Goal: Find specific page/section: Find specific page/section

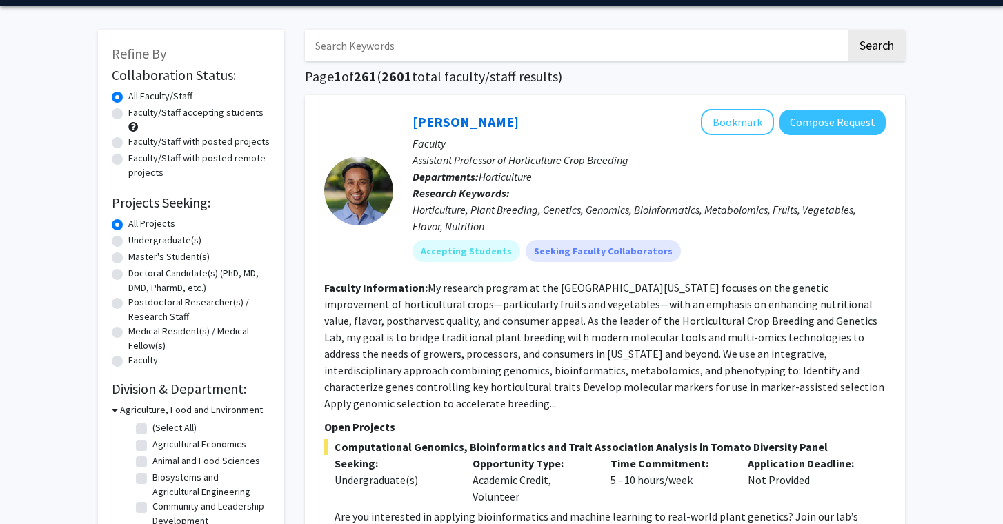
scroll to position [48, 0]
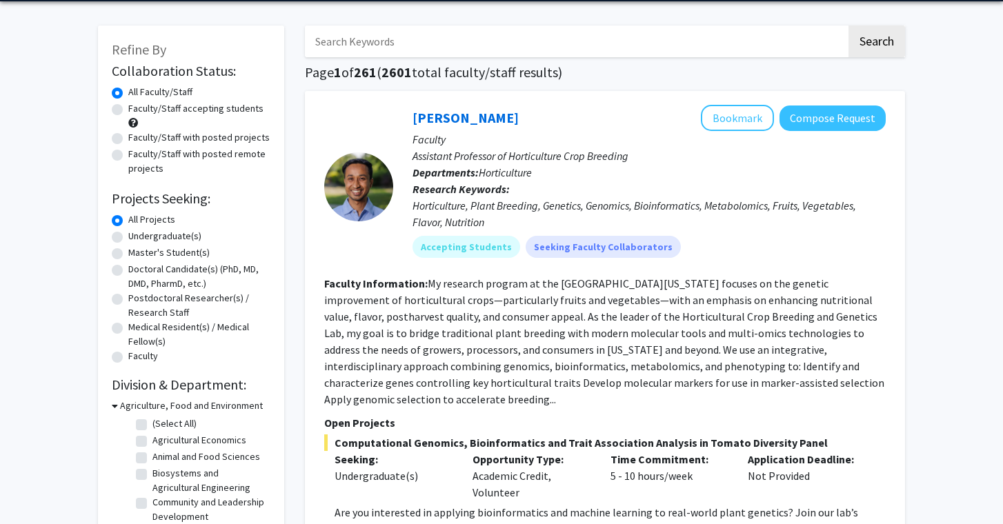
click at [128, 110] on label "Faculty/Staff accepting students" at bounding box center [195, 108] width 135 height 14
click at [128, 110] on input "Faculty/Staff accepting students" at bounding box center [132, 105] width 9 height 9
radio input "true"
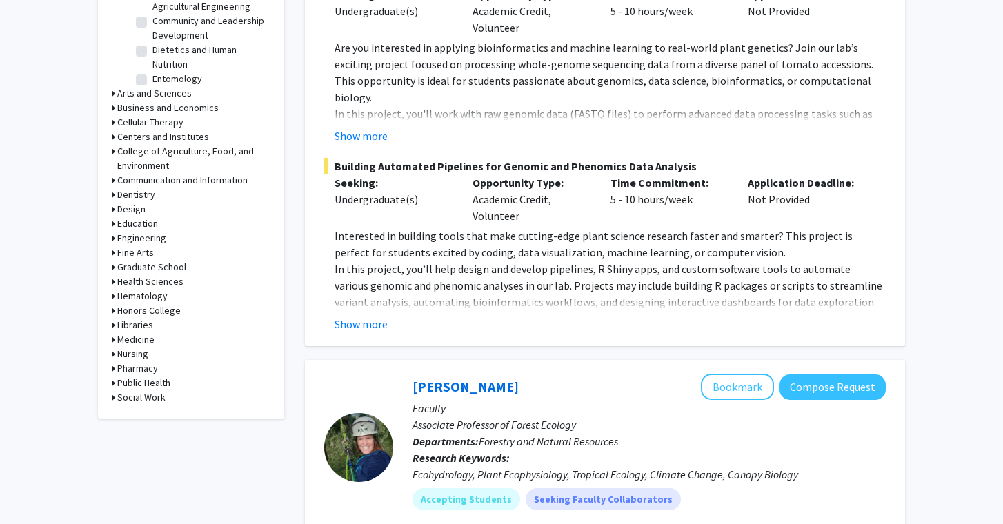
scroll to position [510, 0]
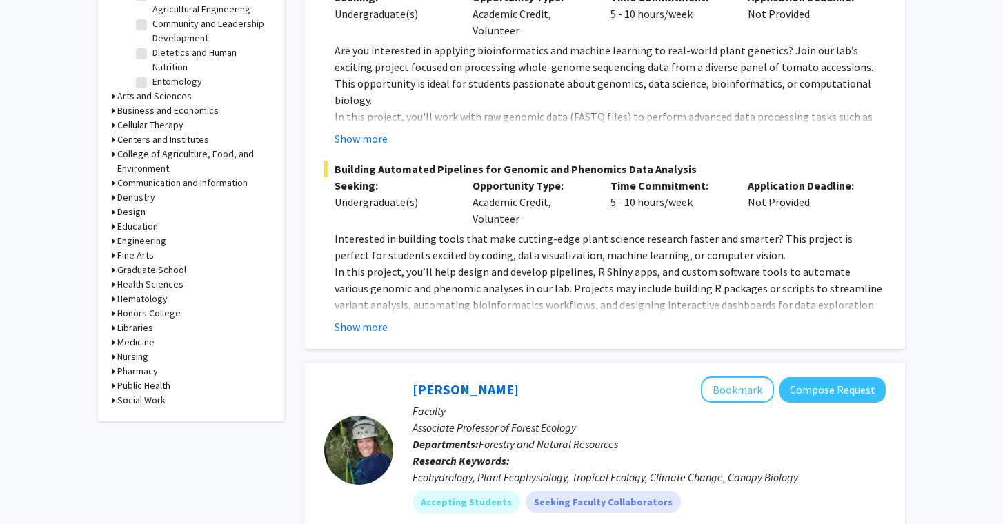
click at [131, 328] on h3 "Libraries" at bounding box center [135, 328] width 36 height 14
click at [152, 348] on label "Library Administration" at bounding box center [197, 346] width 90 height 14
click at [152, 348] on input "Library Administration" at bounding box center [156, 343] width 9 height 9
checkbox input "true"
